Goal: Check status: Check status

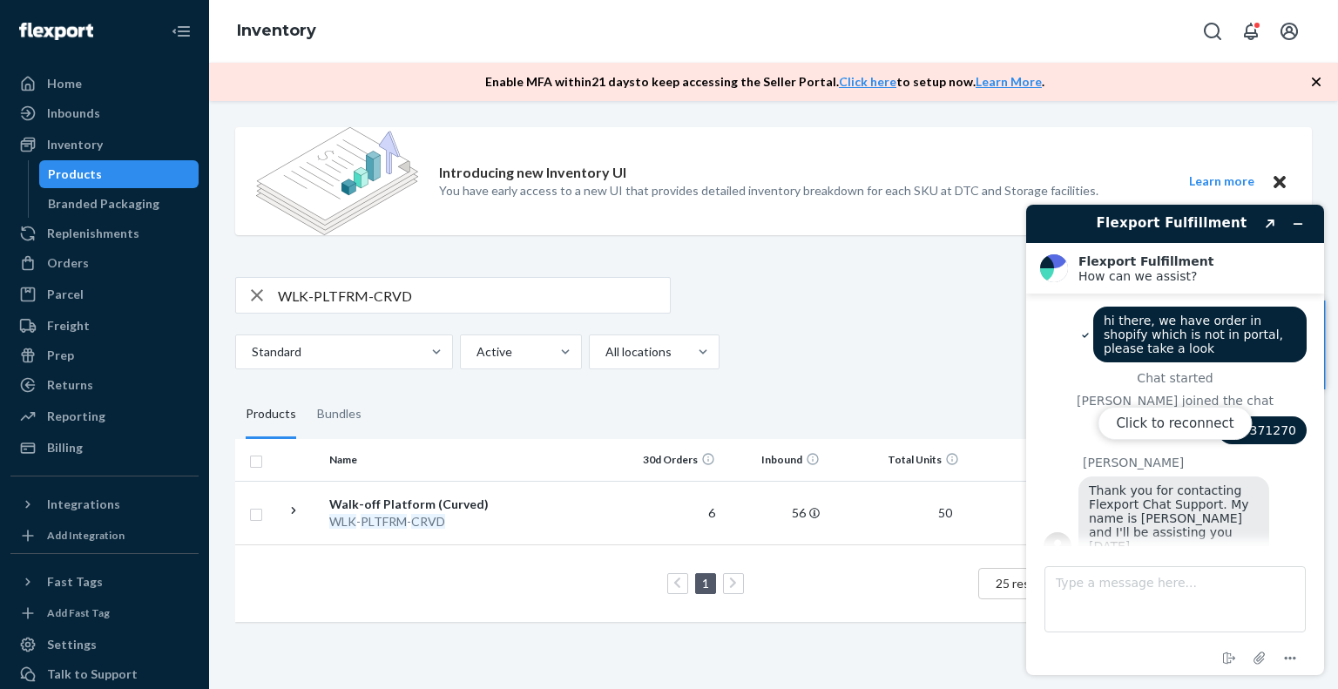
scroll to position [6168, 0]
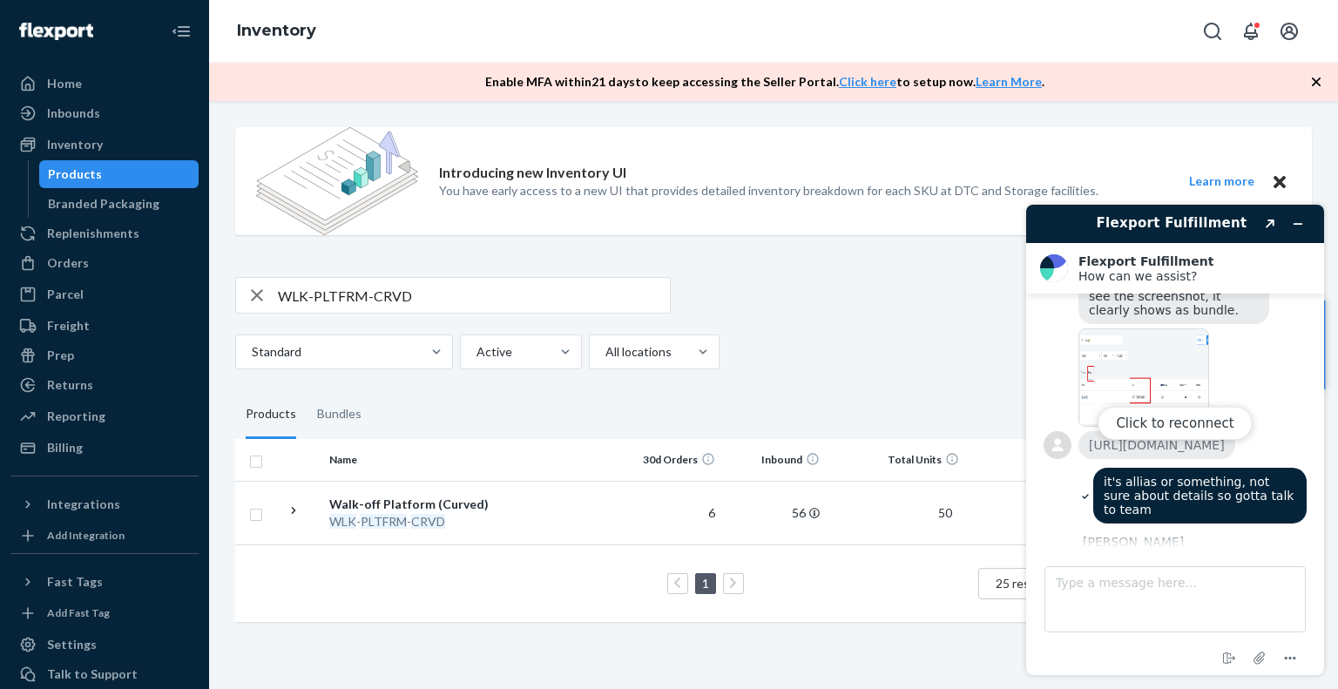
click at [123, 171] on div "Products" at bounding box center [119, 174] width 157 height 24
click at [77, 227] on div "Replenishments" at bounding box center [93, 233] width 92 height 17
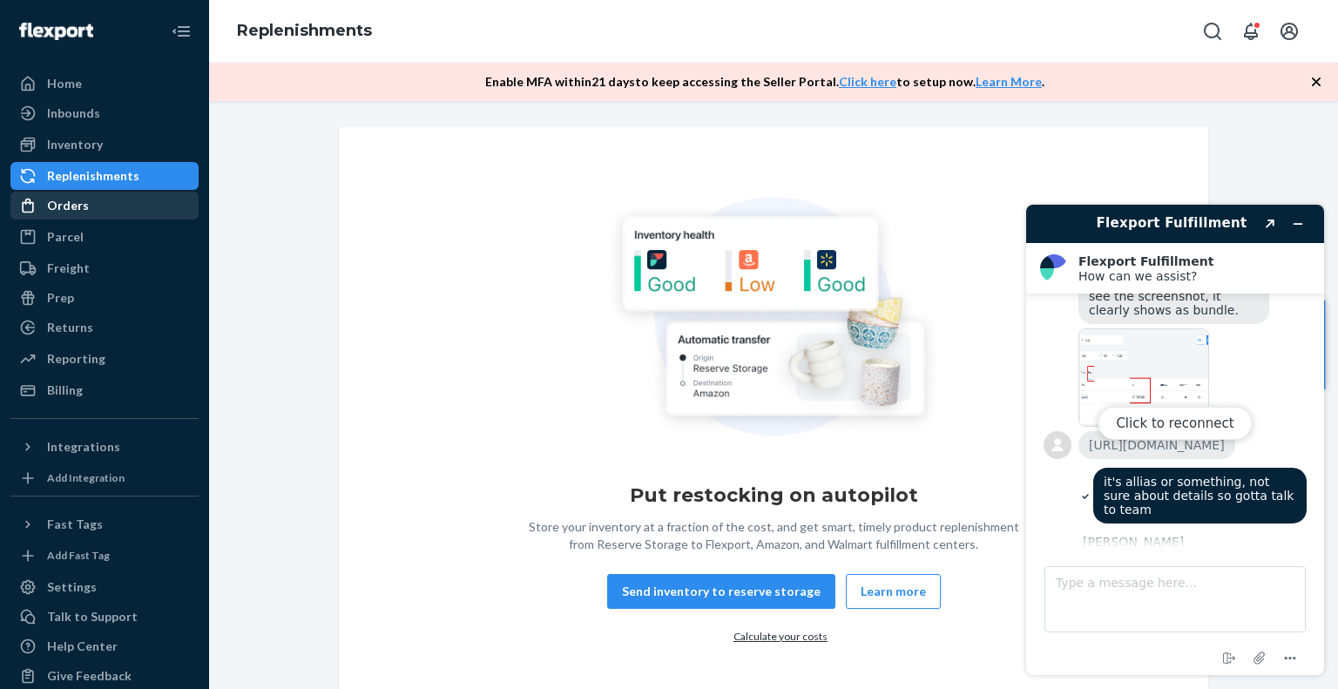
click at [65, 197] on div "Orders" at bounding box center [68, 205] width 42 height 17
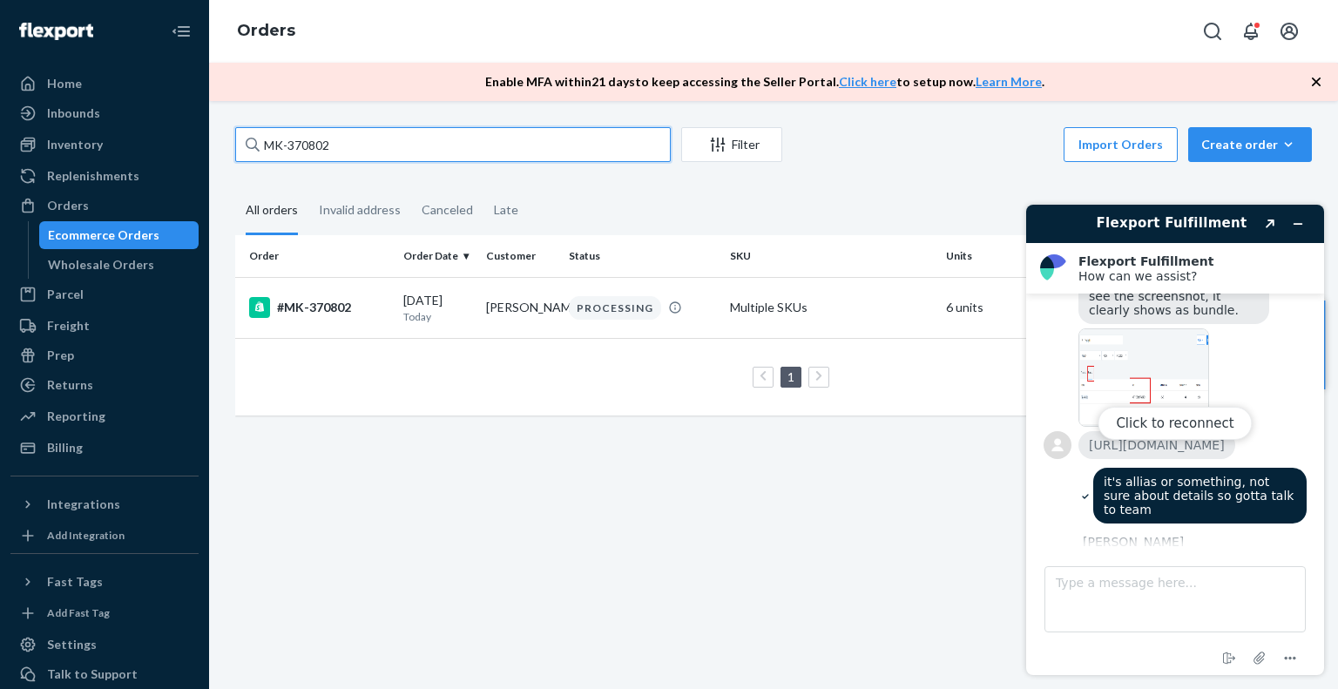
drag, startPoint x: 362, startPoint y: 150, endPoint x: 227, endPoint y: 139, distance: 134.6
click at [227, 139] on div "MK-370802 Filter Import Orders Create order Ecommerce order Removal order All o…" at bounding box center [773, 280] width 1103 height 306
paste input "6697721266369"
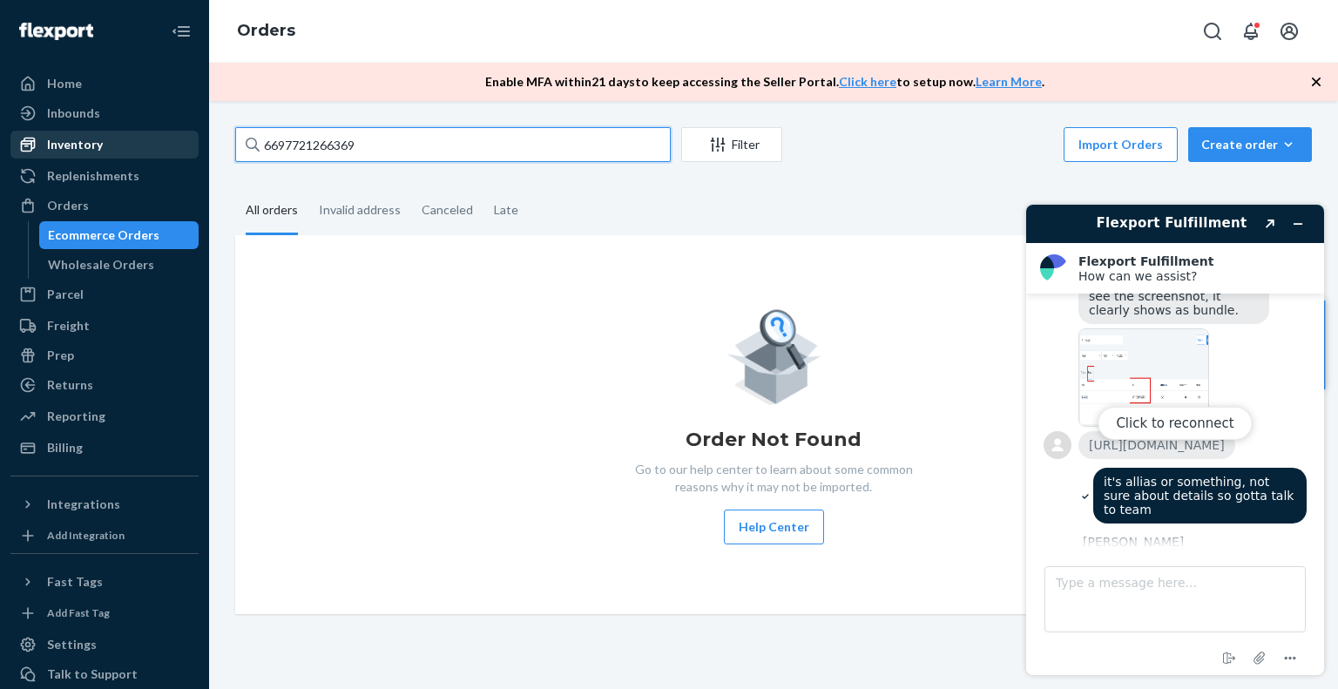
drag, startPoint x: 383, startPoint y: 149, endPoint x: 179, endPoint y: 142, distance: 204.0
click at [179, 142] on div "Home Inbounds Shipping Plans Problems Inventory Products Branded Packaging Repl…" at bounding box center [669, 344] width 1338 height 689
paste input "MK-371270"
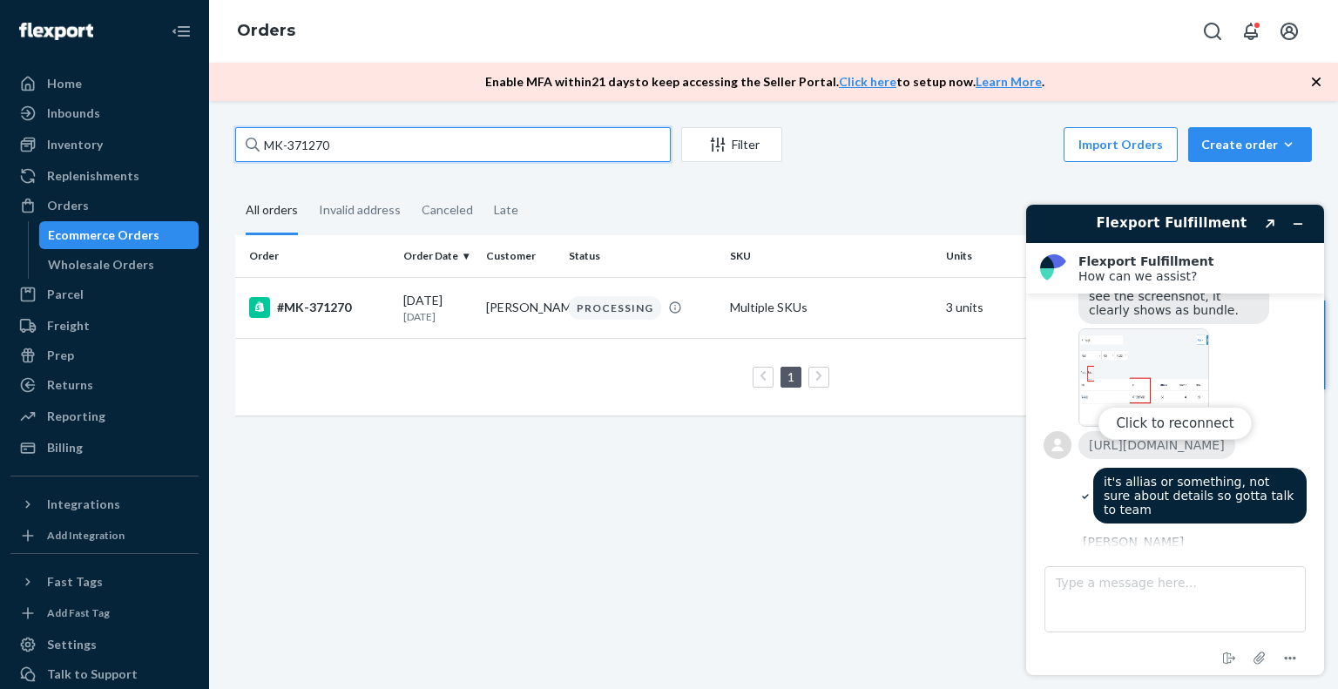
drag, startPoint x: 397, startPoint y: 135, endPoint x: 287, endPoint y: 138, distance: 109.8
click at [287, 138] on input "MK-371270" at bounding box center [453, 144] width 436 height 35
paste input "312"
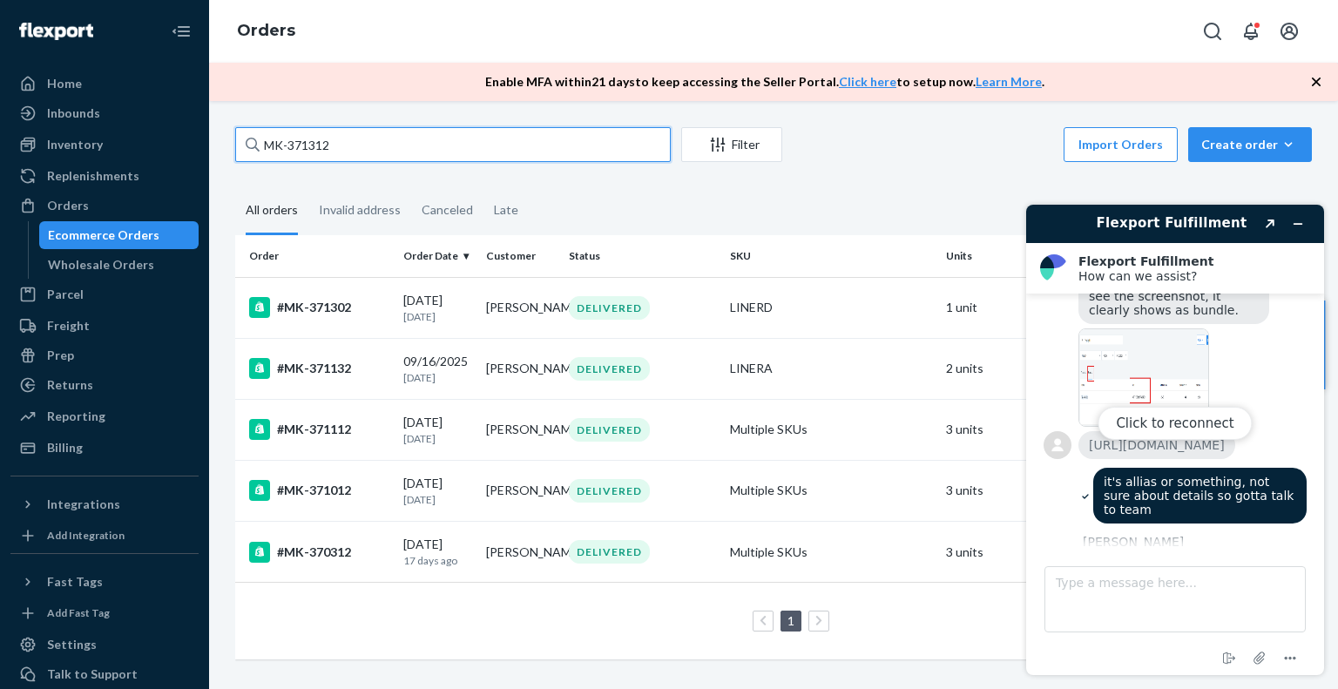
click at [541, 155] on input "MK-371312" at bounding box center [453, 144] width 436 height 35
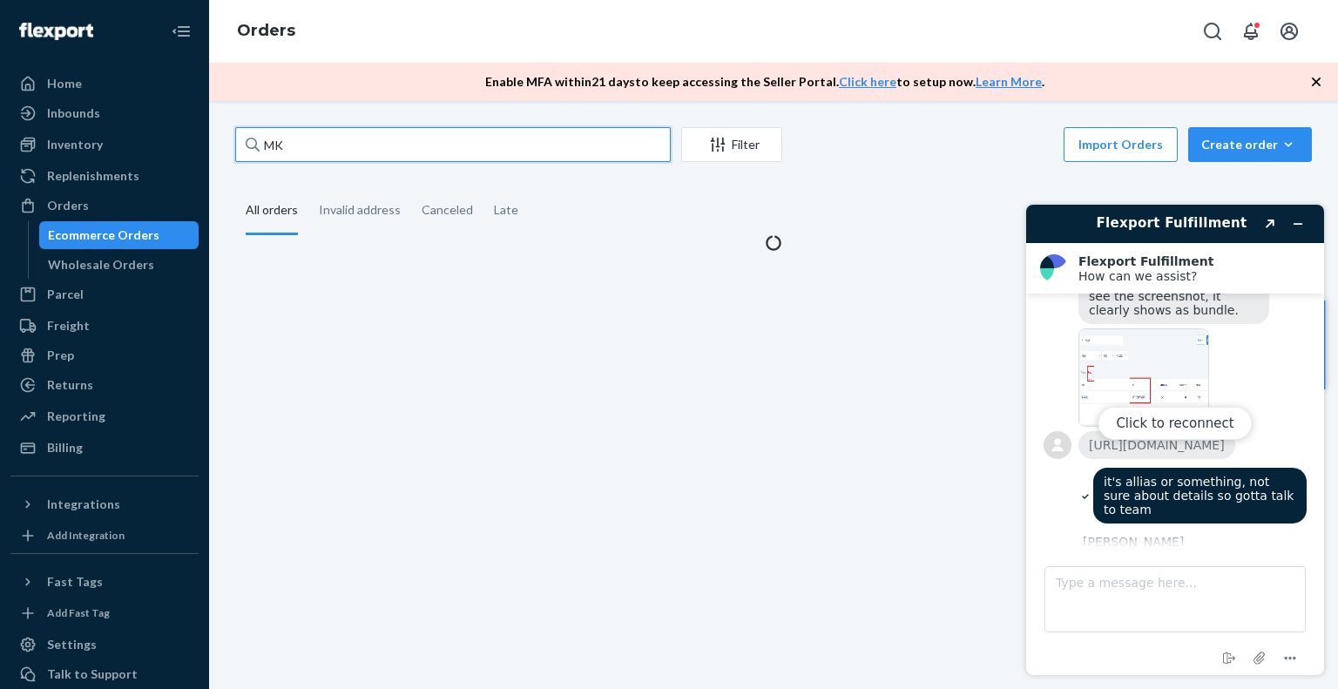
type input "M"
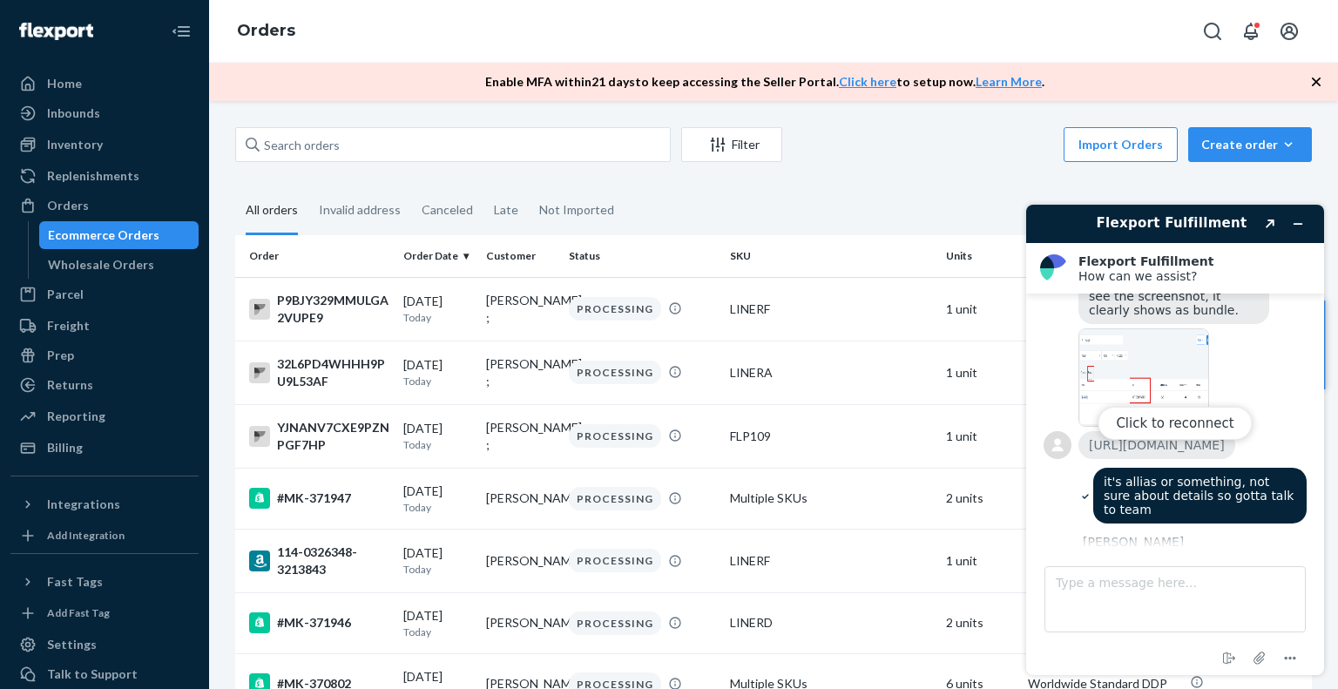
click at [1299, 225] on div "Click to reconnect" at bounding box center [1175, 440] width 298 height 470
click at [392, 139] on input "text" at bounding box center [453, 144] width 436 height 35
paste input "MK-370802"
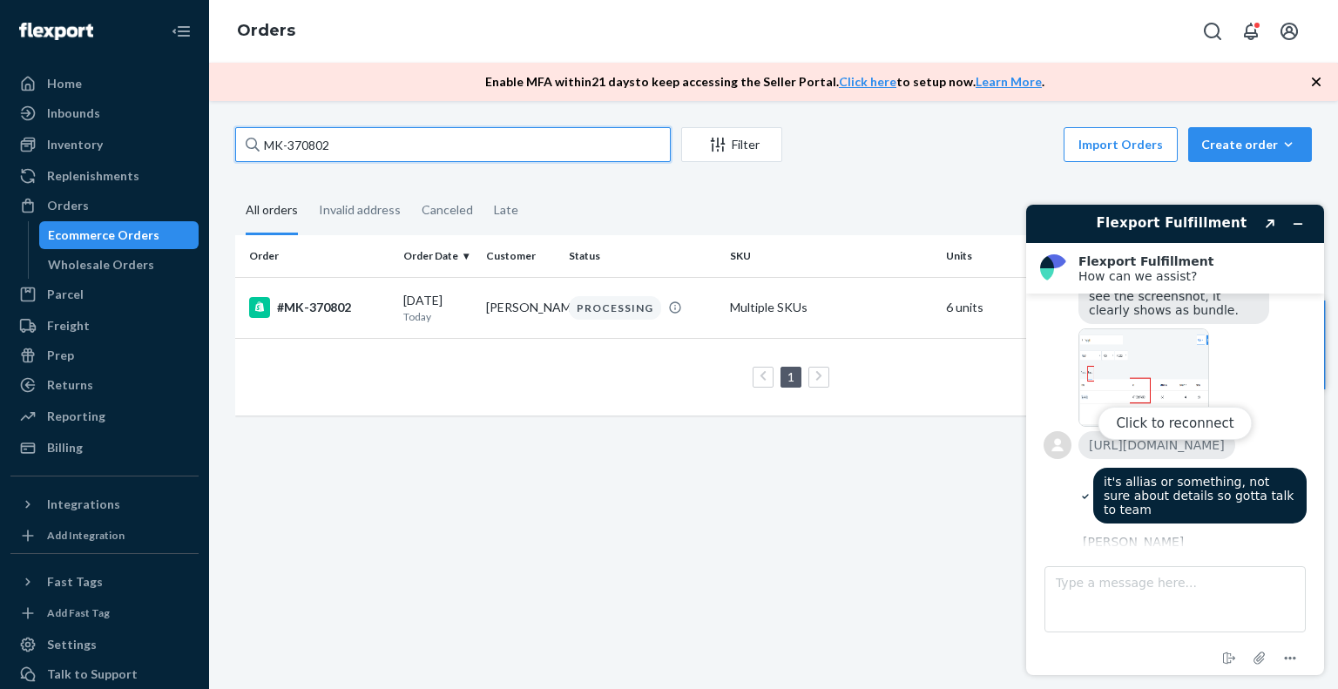
type input "MK-370802"
